Goal: Check status: Check status

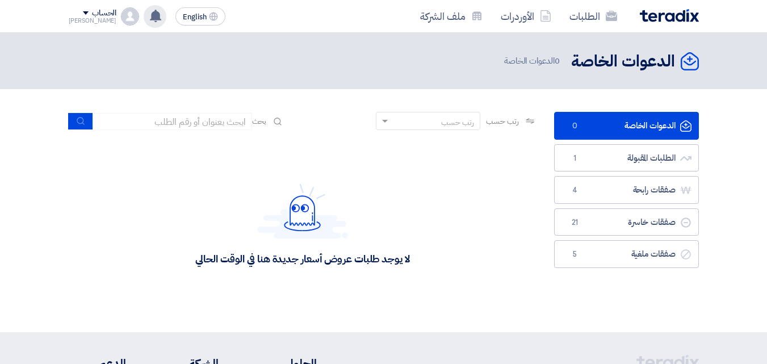
click at [149, 12] on icon at bounding box center [155, 16] width 12 height 12
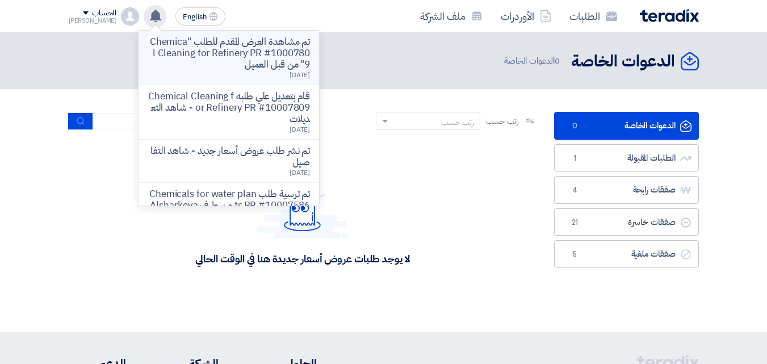
click at [171, 56] on p "تم مشاهدة العرض المقدم للطلب "Chemical Cleaning for Refinery PR #10007809" من ق…" at bounding box center [229, 53] width 162 height 34
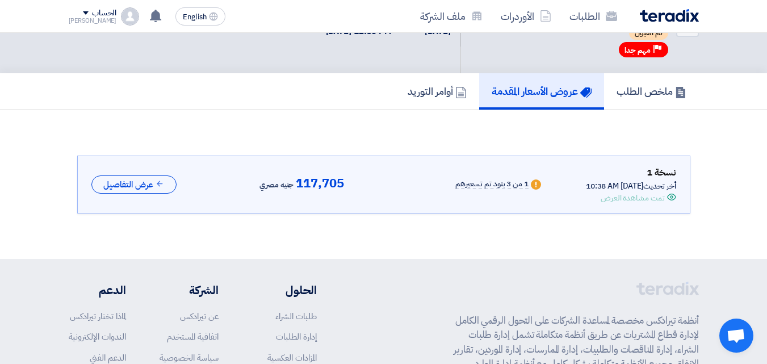
scroll to position [58, 0]
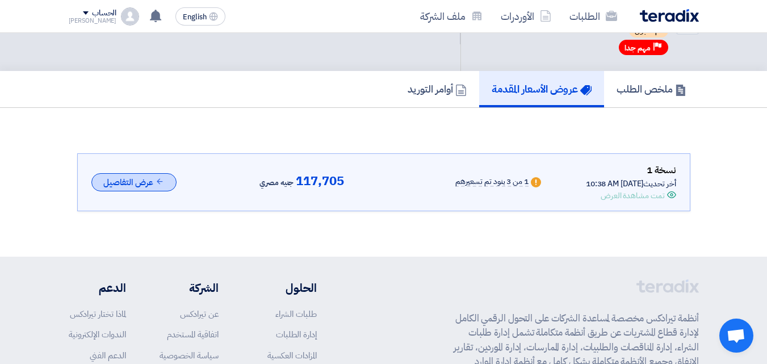
click at [168, 175] on button "عرض التفاصيل" at bounding box center [133, 182] width 85 height 19
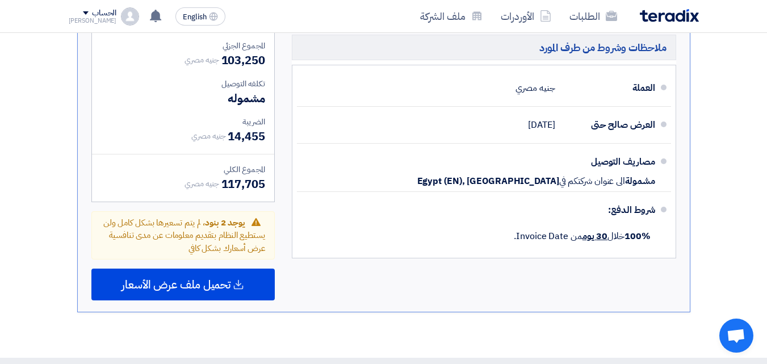
scroll to position [569, 0]
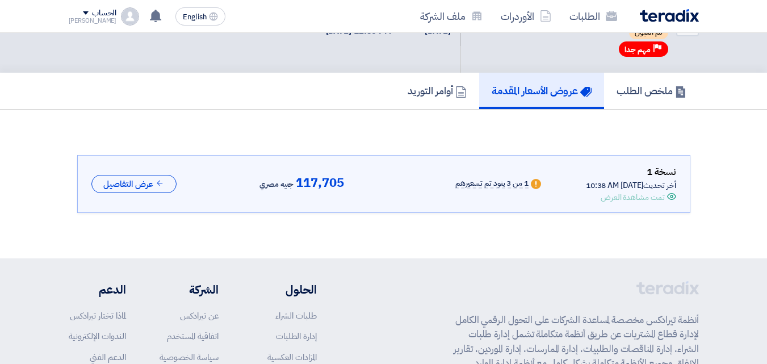
scroll to position [58, 0]
